Goal: Task Accomplishment & Management: Complete application form

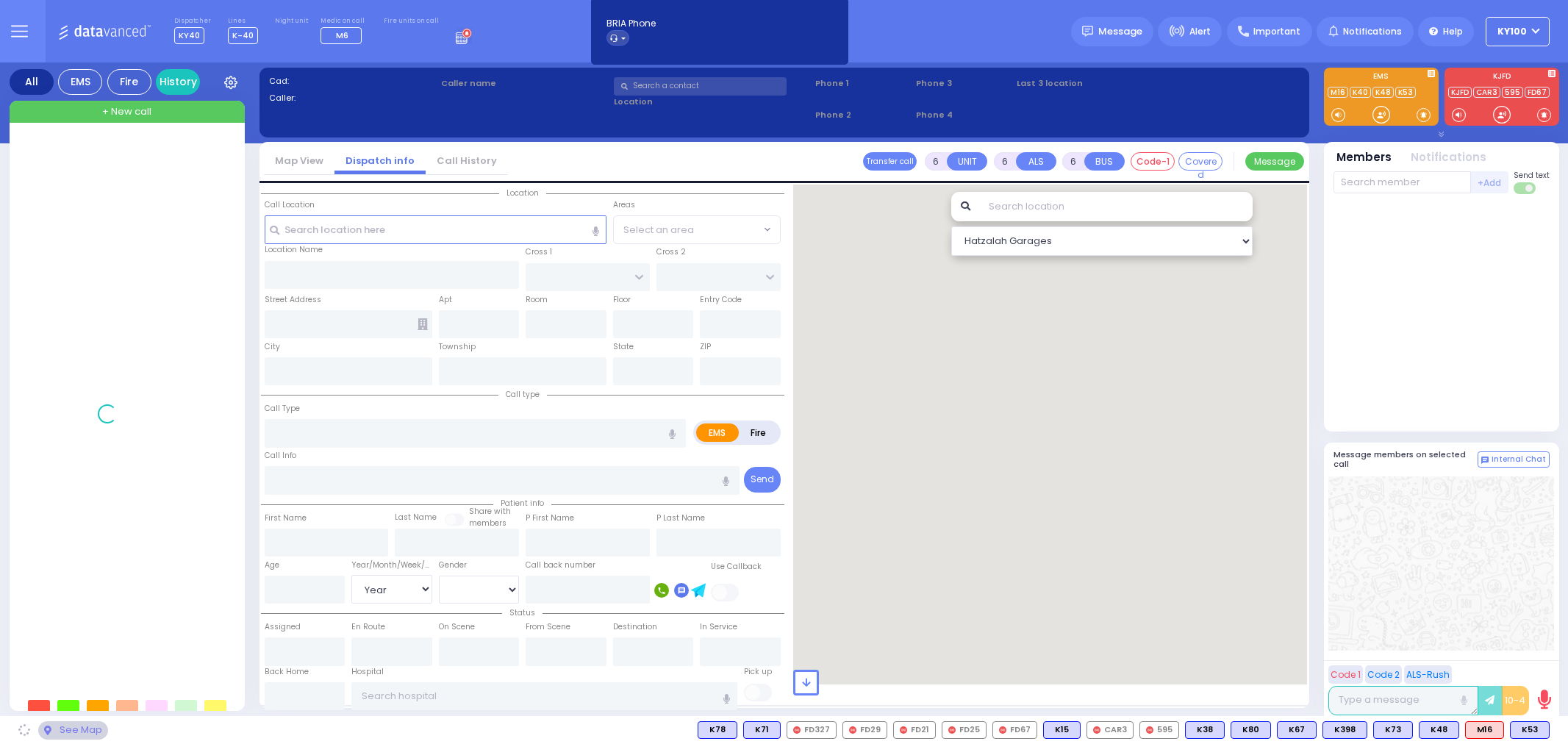
select select "Year"
select select "[DEMOGRAPHIC_DATA]"
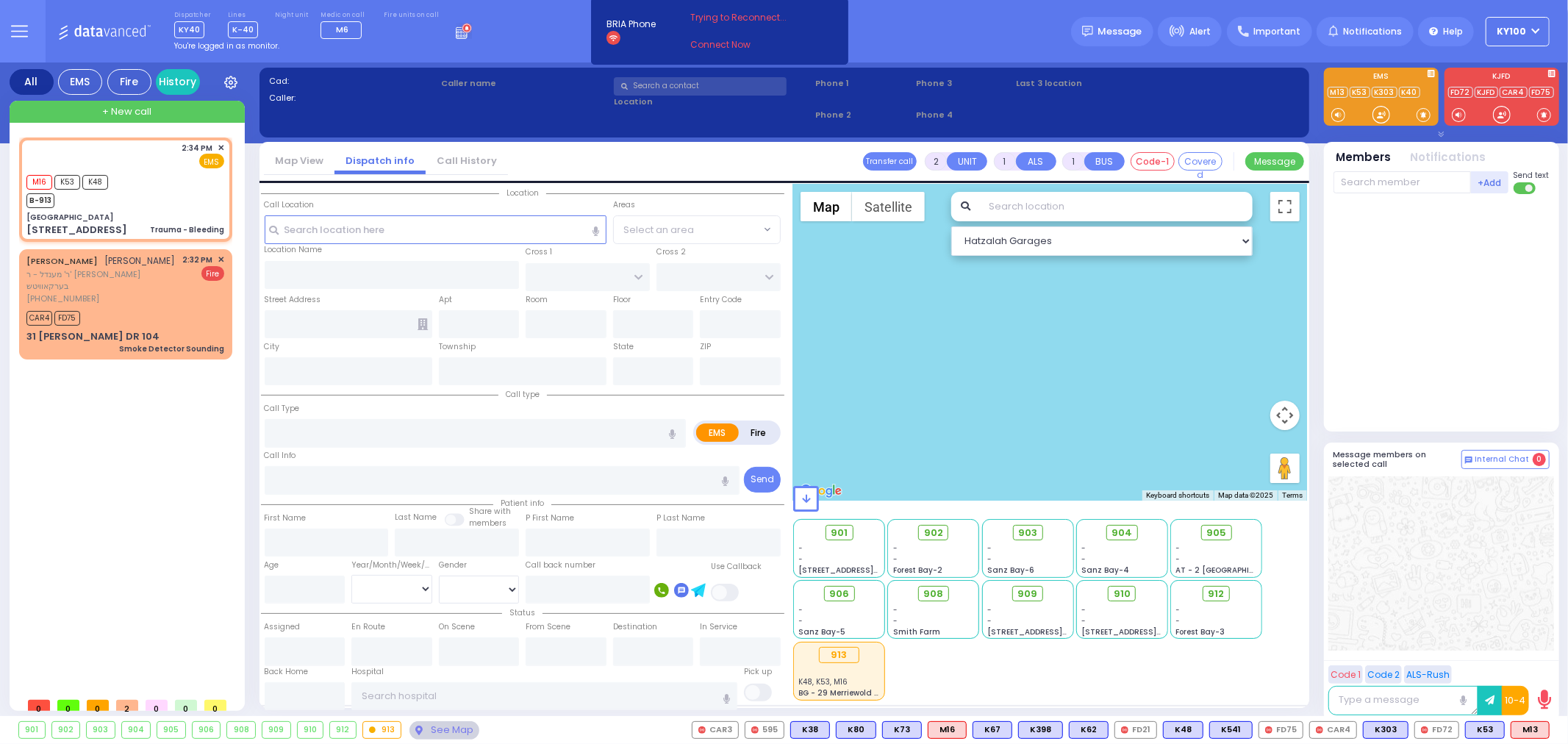
select select
type input "Trauma - Bleeding"
radio input "true"
select select
type input "14:34"
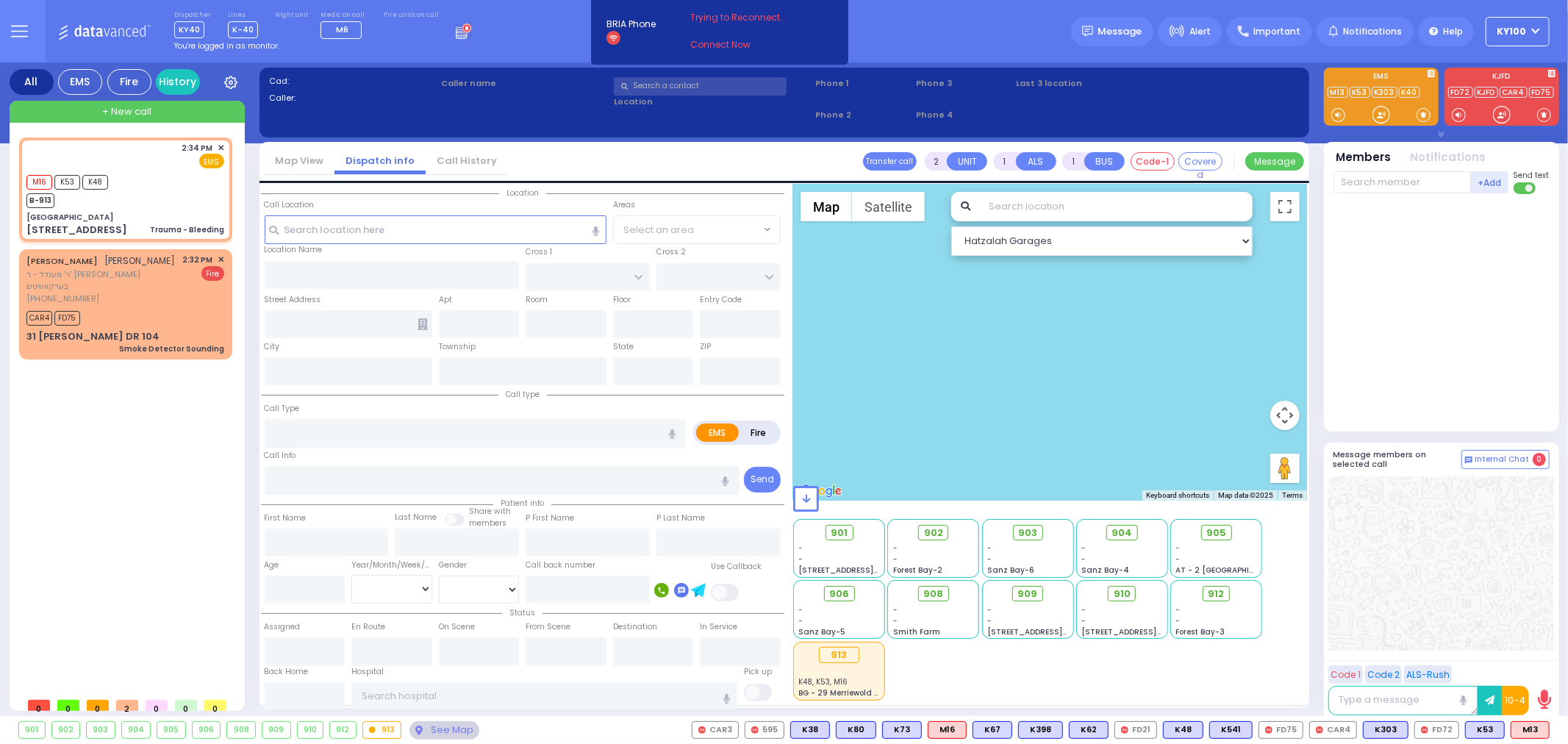
type input "14:35"
type input "15:06"
select select "Hatzalah Garages"
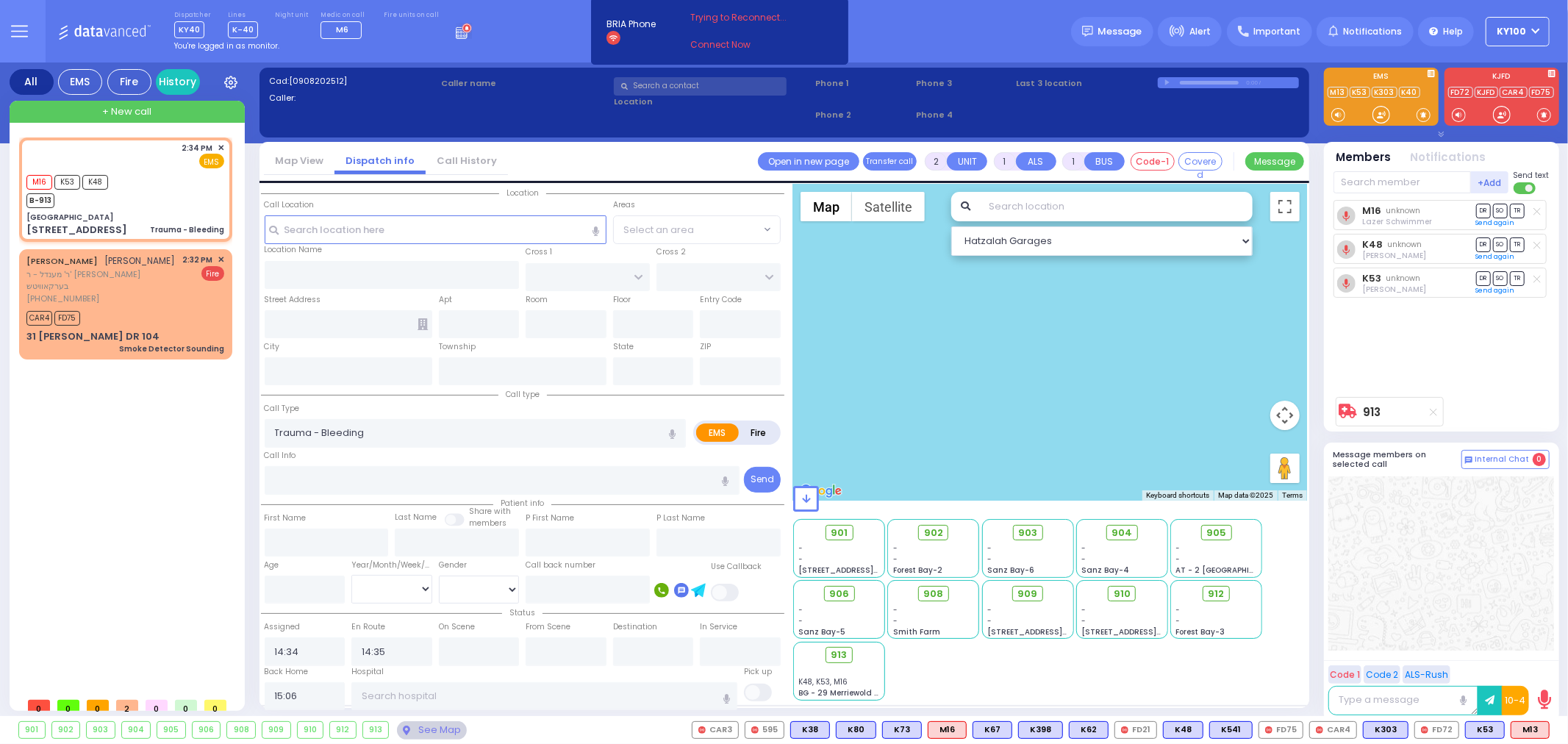
type input "[GEOGRAPHIC_DATA]"
type input "[US_STATE][GEOGRAPHIC_DATA]"
type input "[STREET_ADDRESS]"
type input "Monroe"
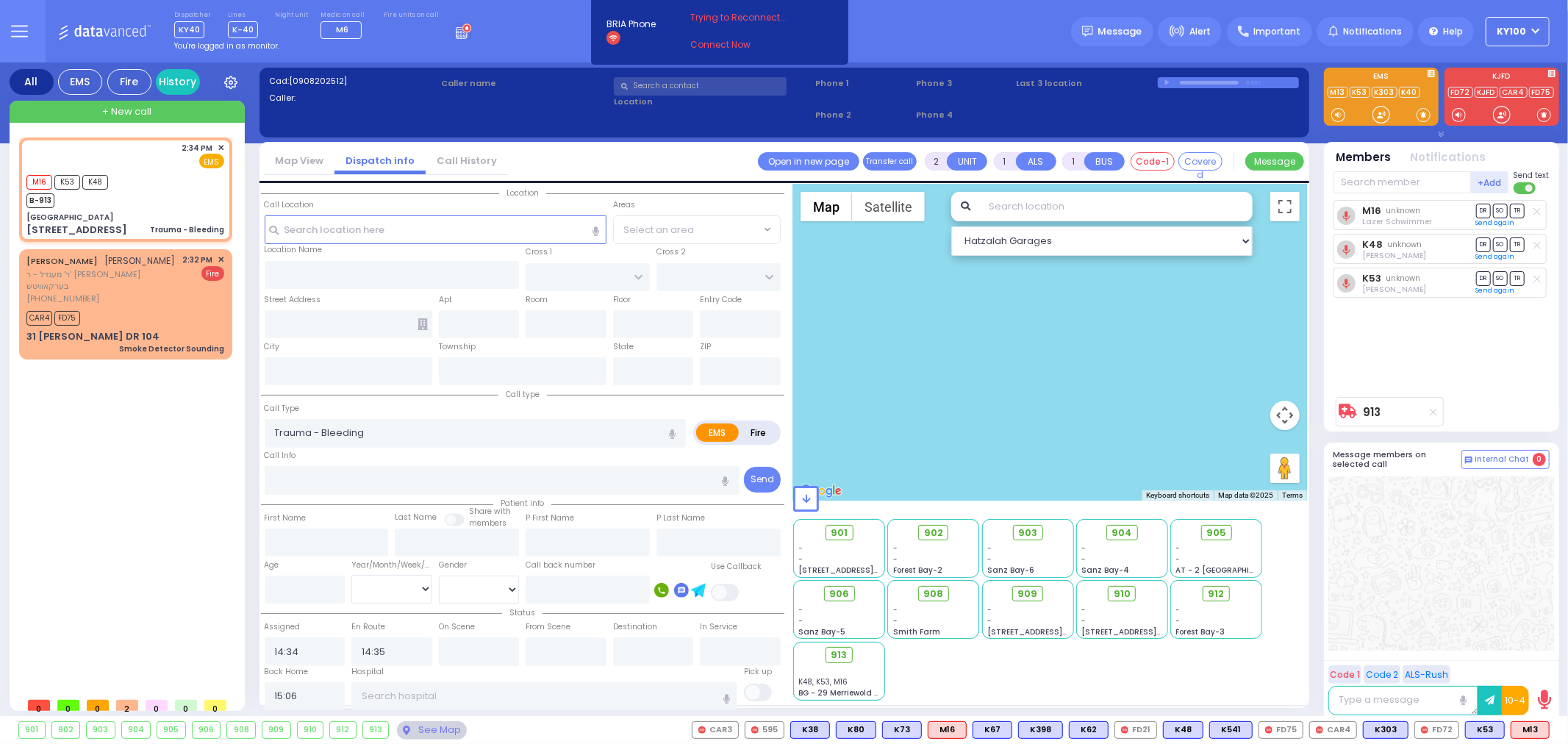
type input "[US_STATE]"
type input "10950"
select select "[GEOGRAPHIC_DATA]"
